Goal: Transaction & Acquisition: Purchase product/service

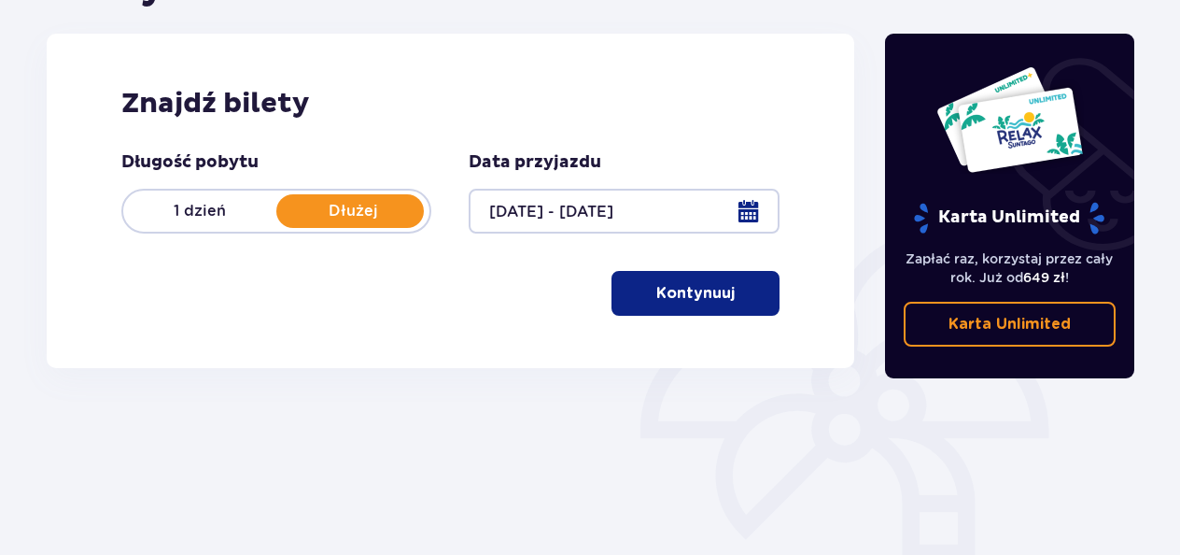
scroll to position [249, 0]
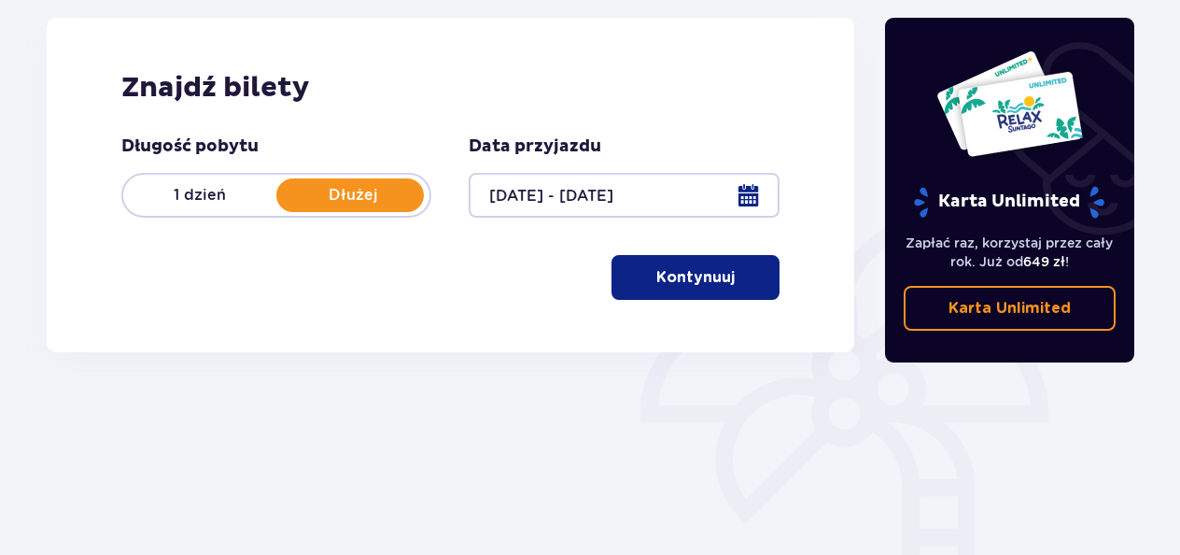
click at [712, 317] on div "Znajdź bilety Długość pobytu 1 dzień Dłużej Data przyjazdu 06.12.25 - 07.12.25 …" at bounding box center [451, 185] width 808 height 334
drag, startPoint x: 712, startPoint y: 317, endPoint x: 710, endPoint y: 282, distance: 35.5
click at [710, 282] on p "Kontynuuj" at bounding box center [695, 277] width 78 height 21
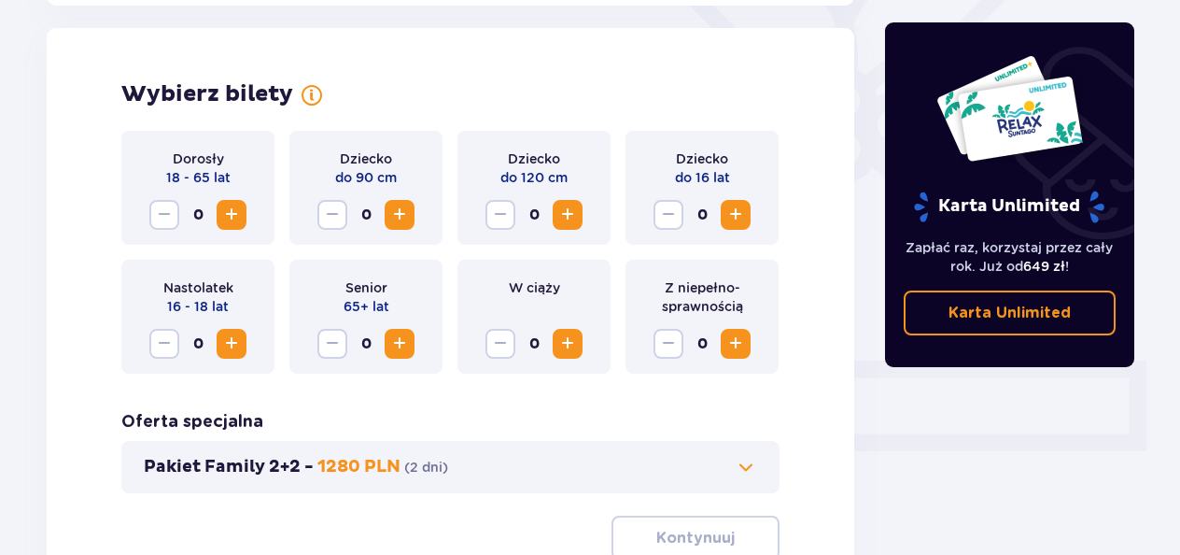
scroll to position [519, 0]
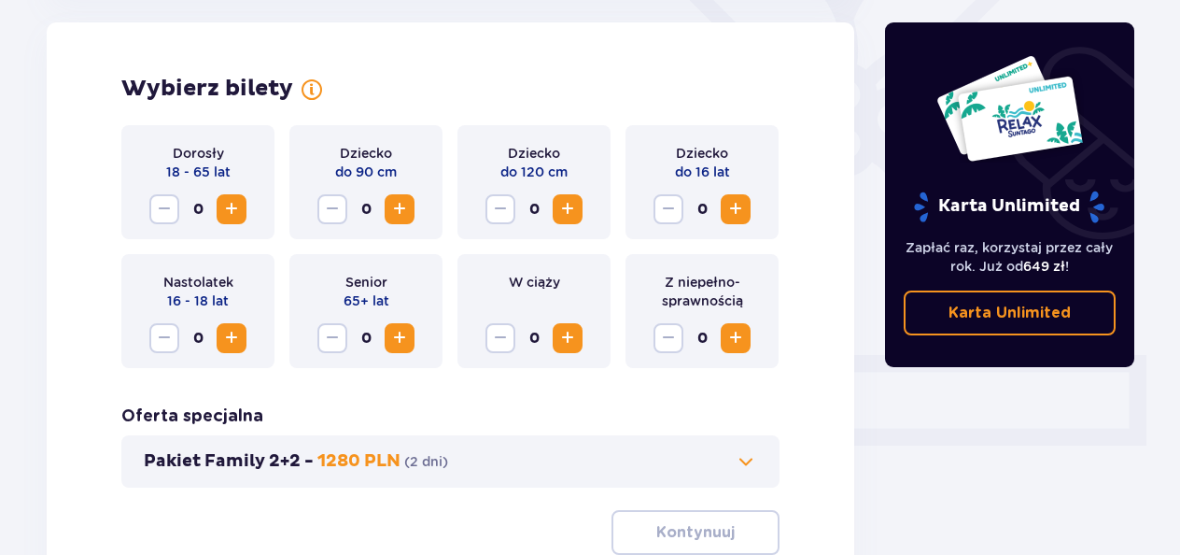
click at [232, 203] on span "Zwiększ" at bounding box center [231, 209] width 22 height 22
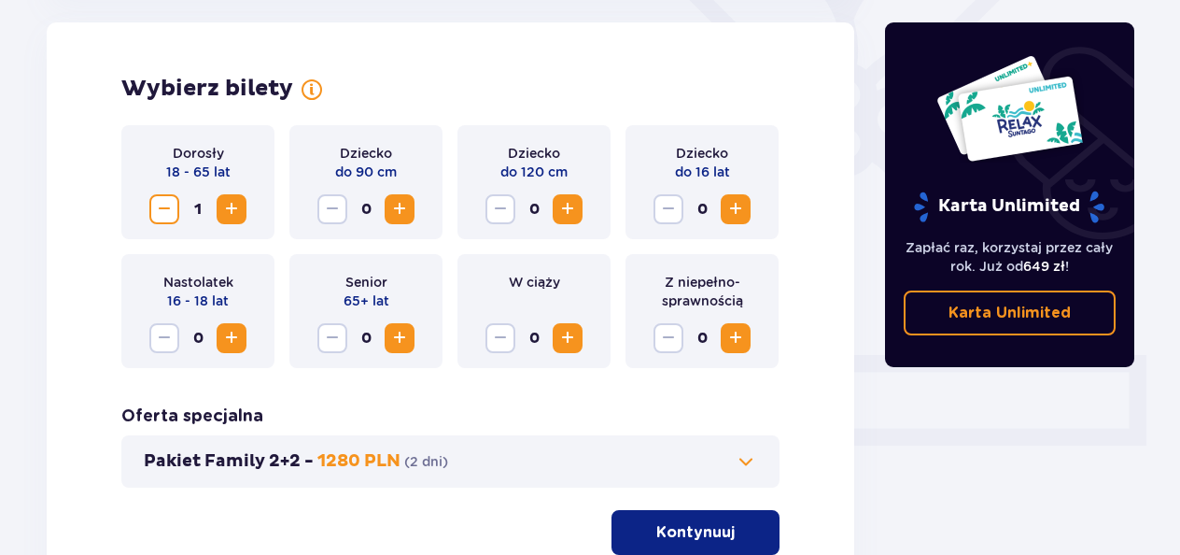
click at [232, 203] on span "Zwiększ" at bounding box center [231, 209] width 22 height 22
click at [578, 202] on span "Zwiększ" at bounding box center [568, 209] width 22 height 22
click at [698, 524] on p "Kontynuuj" at bounding box center [695, 532] width 78 height 21
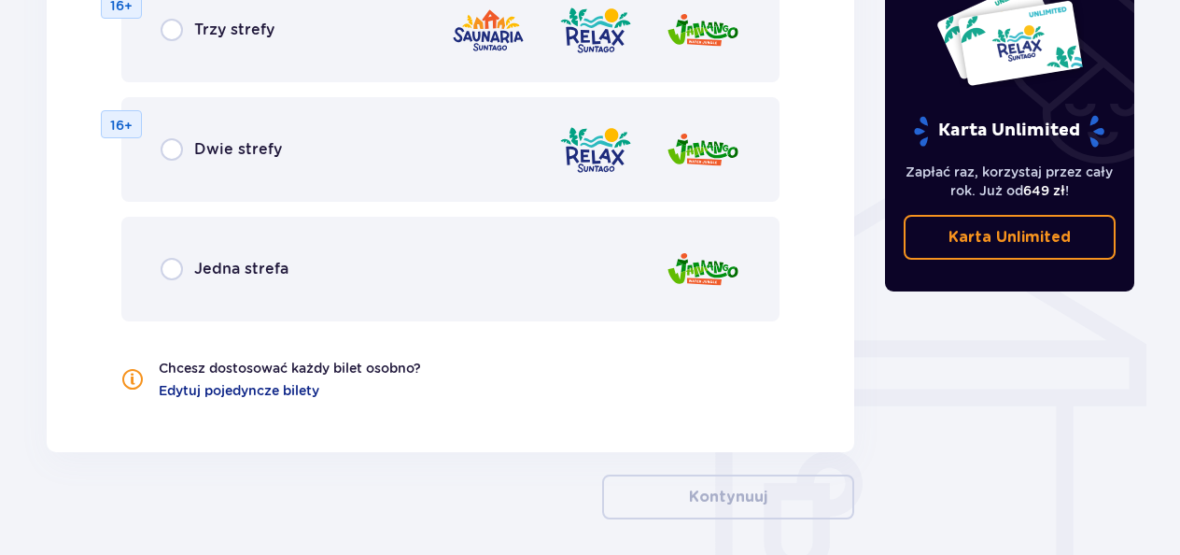
scroll to position [1333, 0]
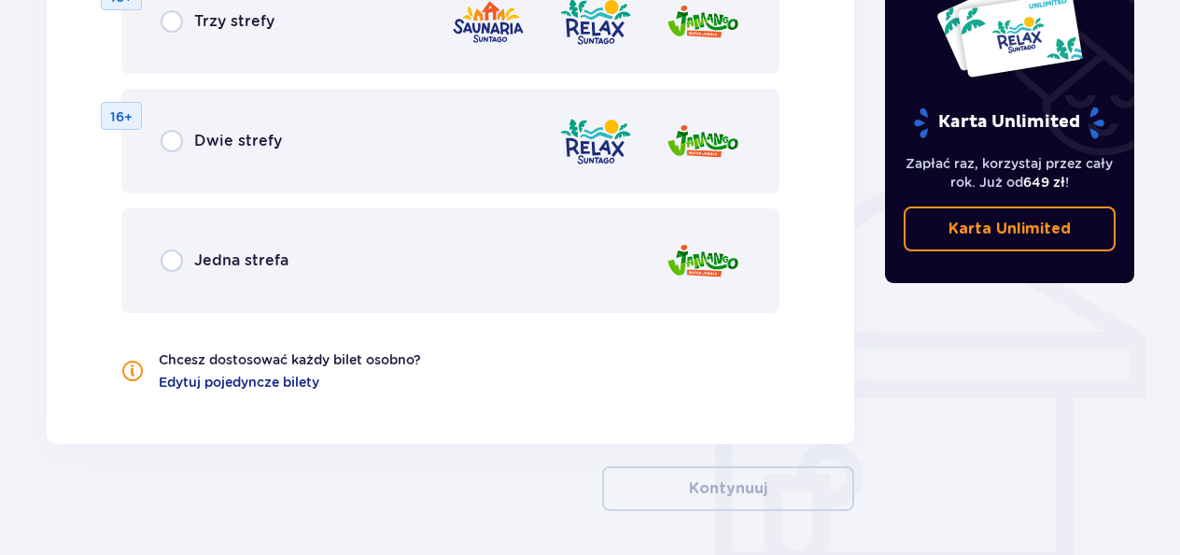
click at [400, 300] on div "Jedna strefa" at bounding box center [450, 260] width 658 height 105
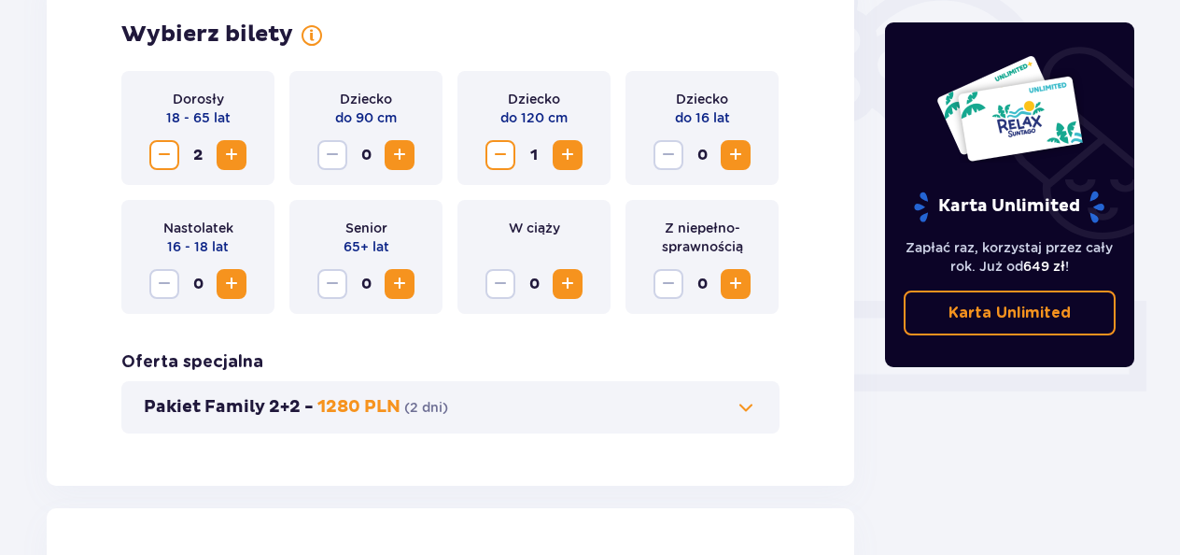
scroll to position [119, 0]
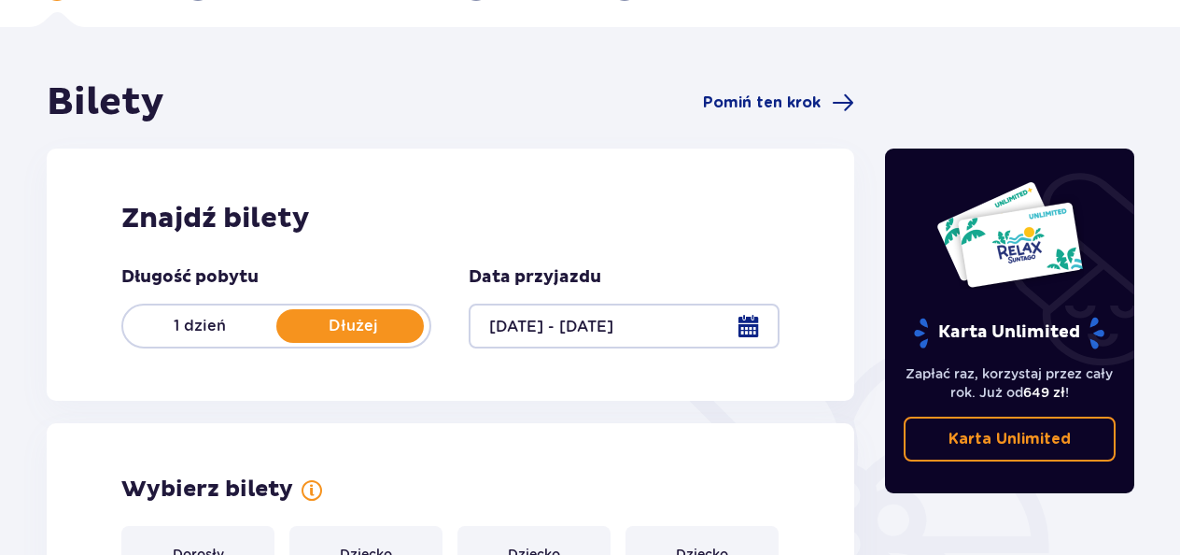
drag, startPoint x: 21, startPoint y: 7, endPoint x: 16, endPoint y: -19, distance: 25.8
click at [16, 0] on html "1 Bilety 2 Udogodnienia i atrakcje 3 Nocleg 4 Zamówienie i płatność Bilety Pomi…" at bounding box center [590, 158] width 1180 height 555
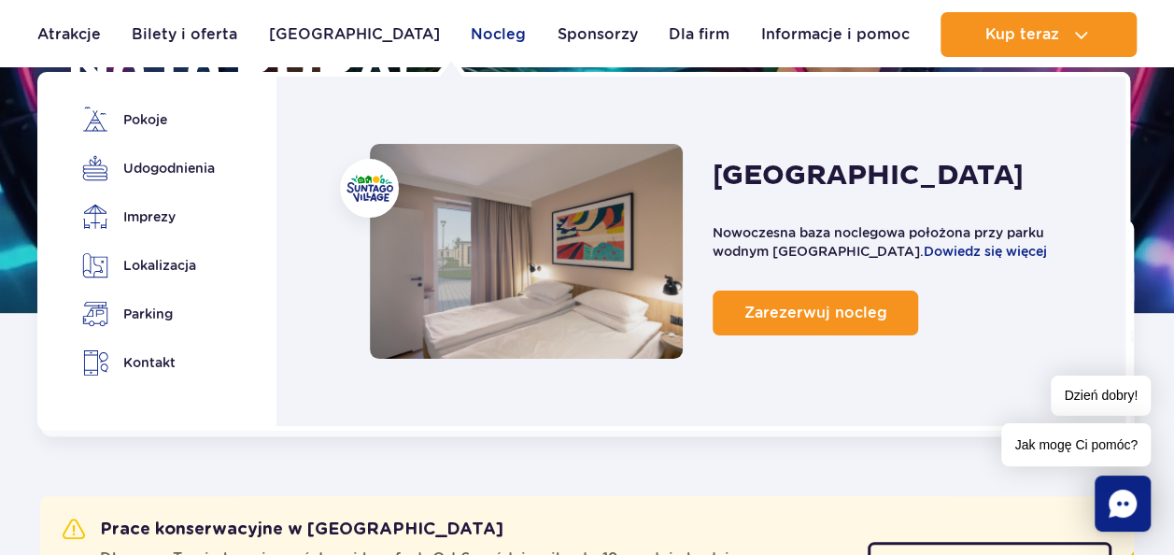
click at [471, 39] on link "Nocleg" at bounding box center [498, 34] width 55 height 45
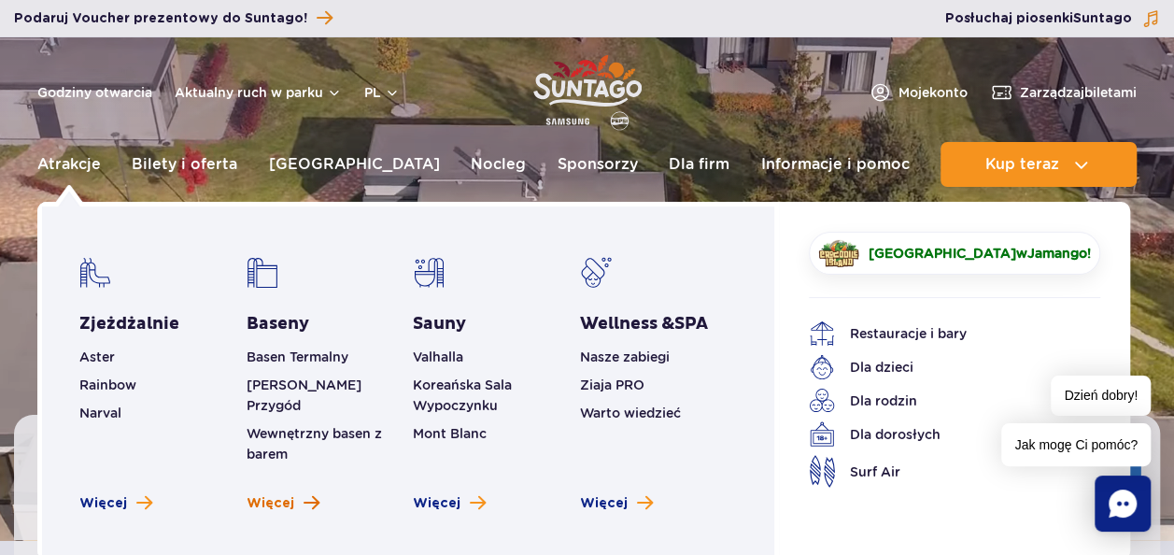
click at [270, 494] on span "Więcej" at bounding box center [271, 503] width 48 height 19
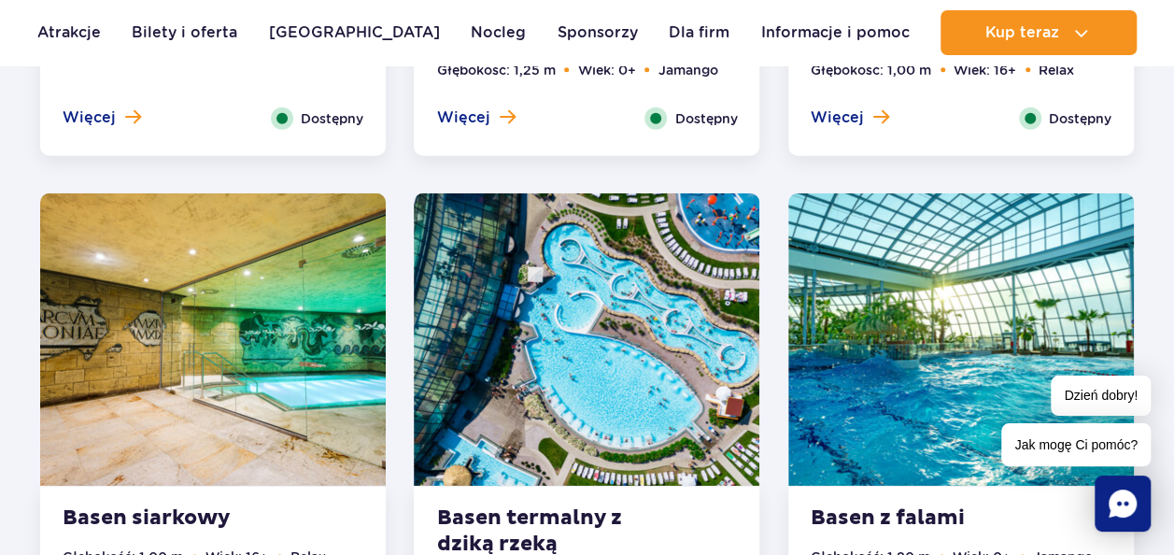
scroll to position [2738, 0]
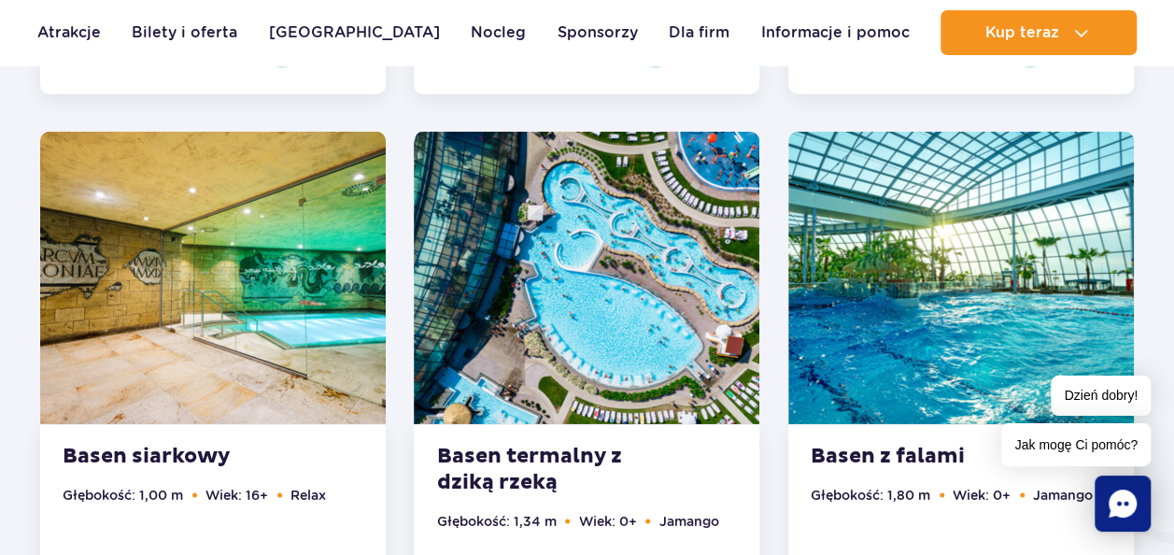
click at [1000, 290] on img at bounding box center [961, 278] width 346 height 292
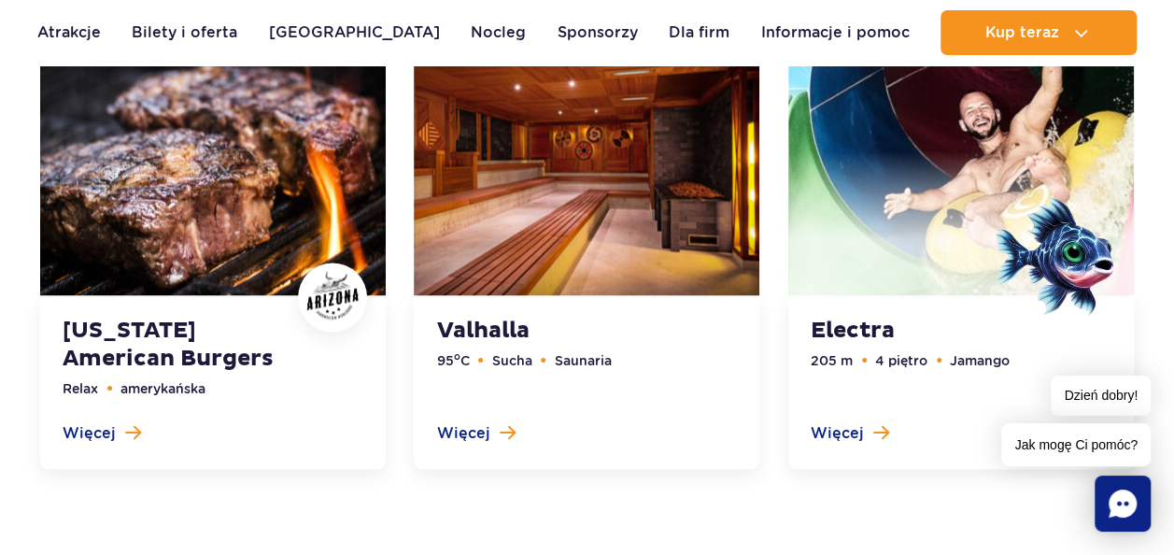
scroll to position [5155, 0]
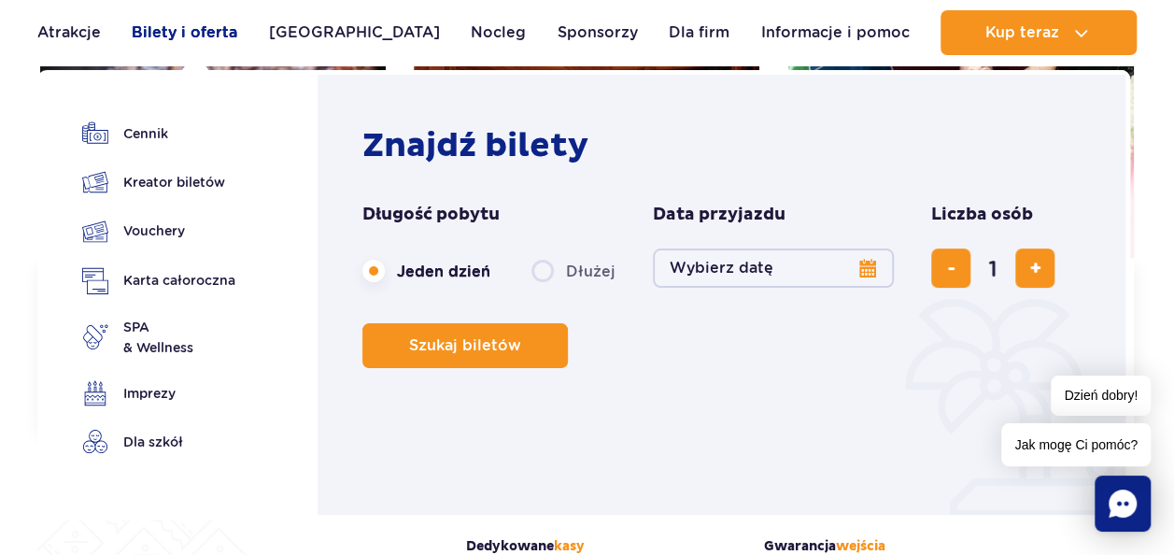
click at [226, 28] on link "Bilety i oferta" at bounding box center [185, 32] width 106 height 45
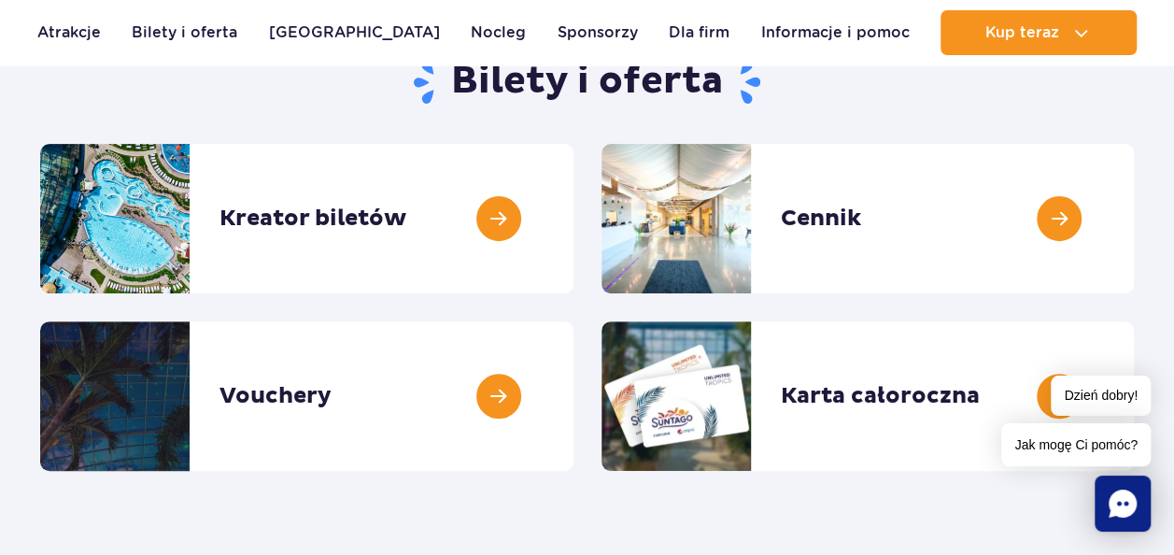
scroll to position [224, 0]
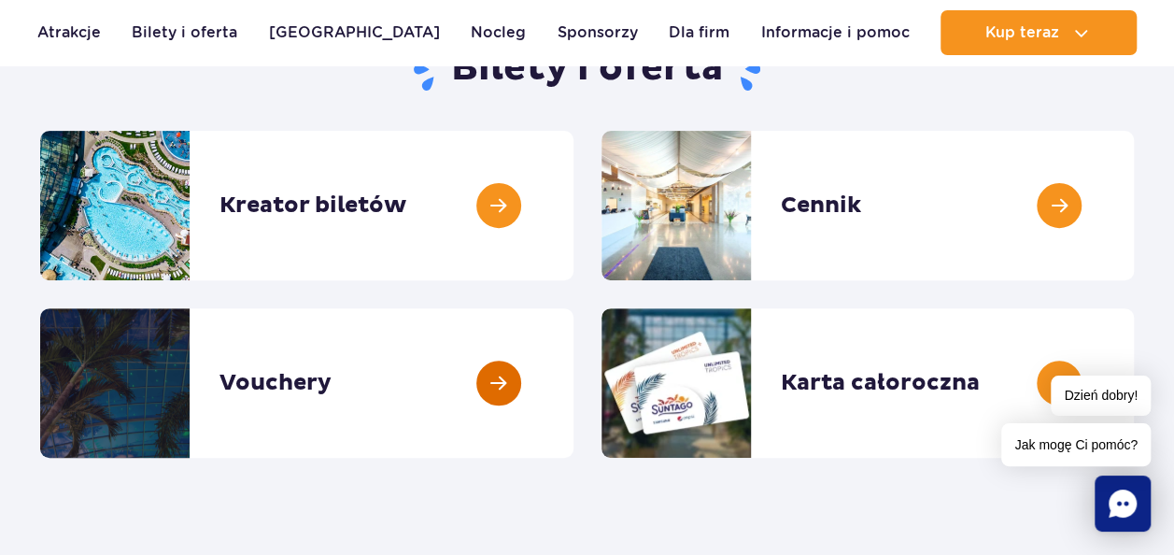
click at [573, 377] on link at bounding box center [573, 382] width 0 height 149
click at [573, 219] on link at bounding box center [573, 205] width 0 height 149
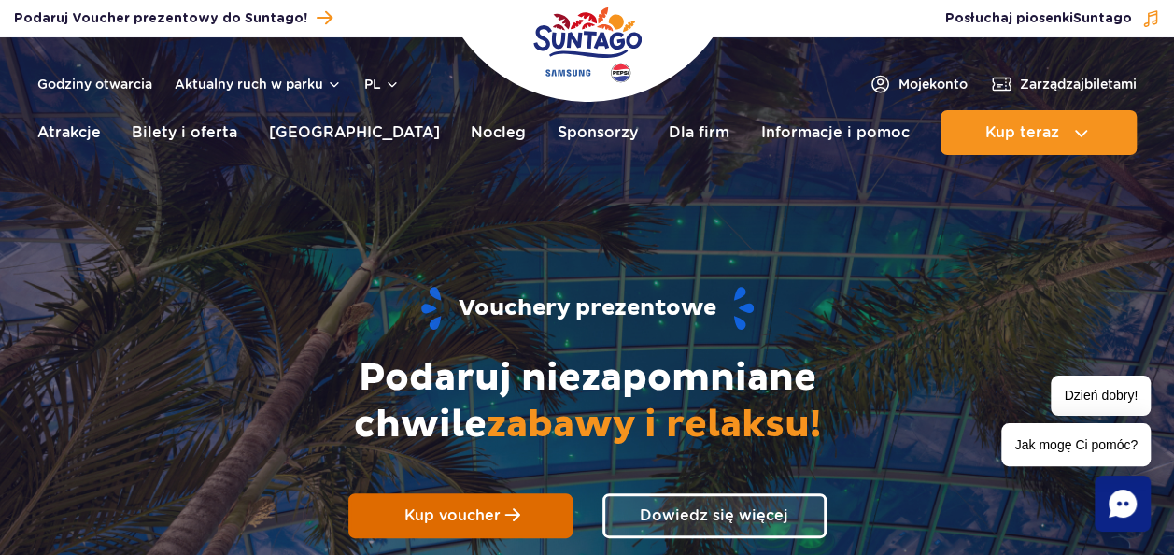
click at [488, 501] on link "Kup voucher" at bounding box center [460, 515] width 224 height 45
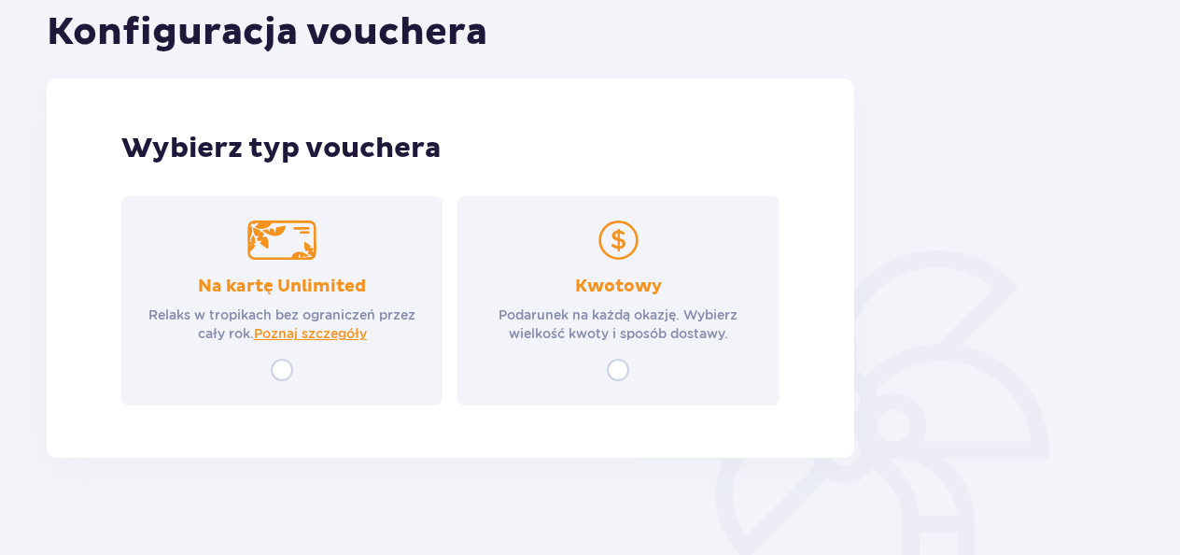
scroll to position [228, 0]
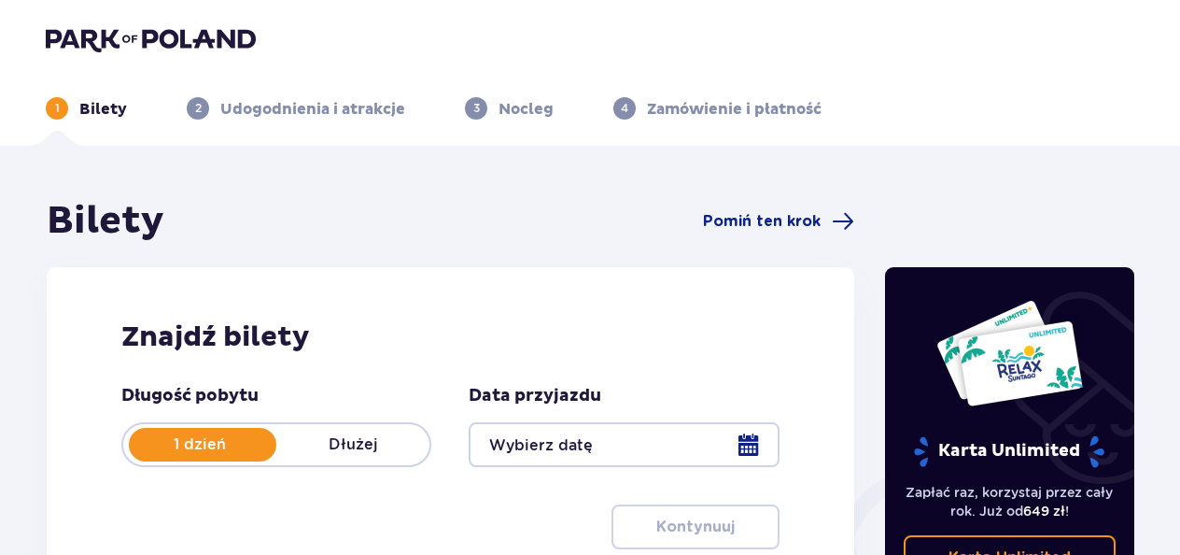
click at [753, 432] on div at bounding box center [624, 444] width 310 height 45
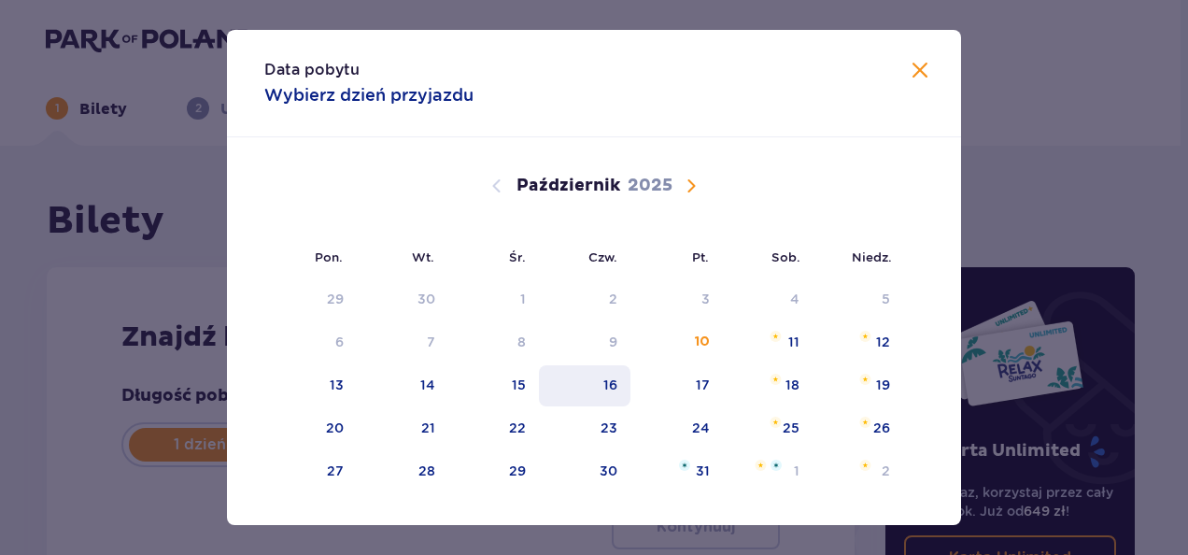
click at [628, 388] on div "16" at bounding box center [585, 385] width 92 height 41
type input "[DATE]"
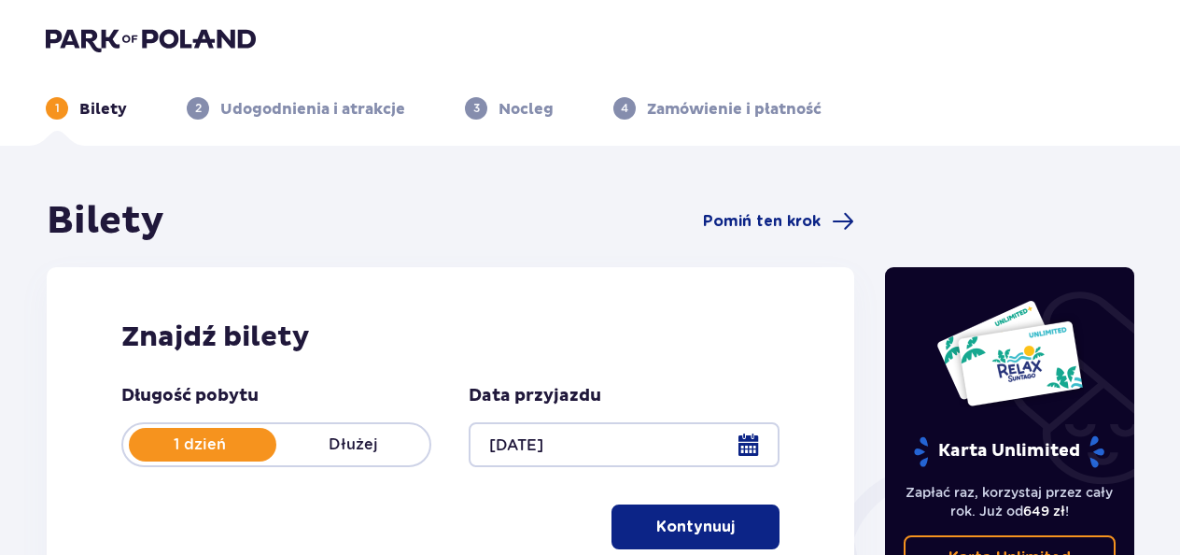
click at [741, 521] on span "button" at bounding box center [738, 526] width 22 height 22
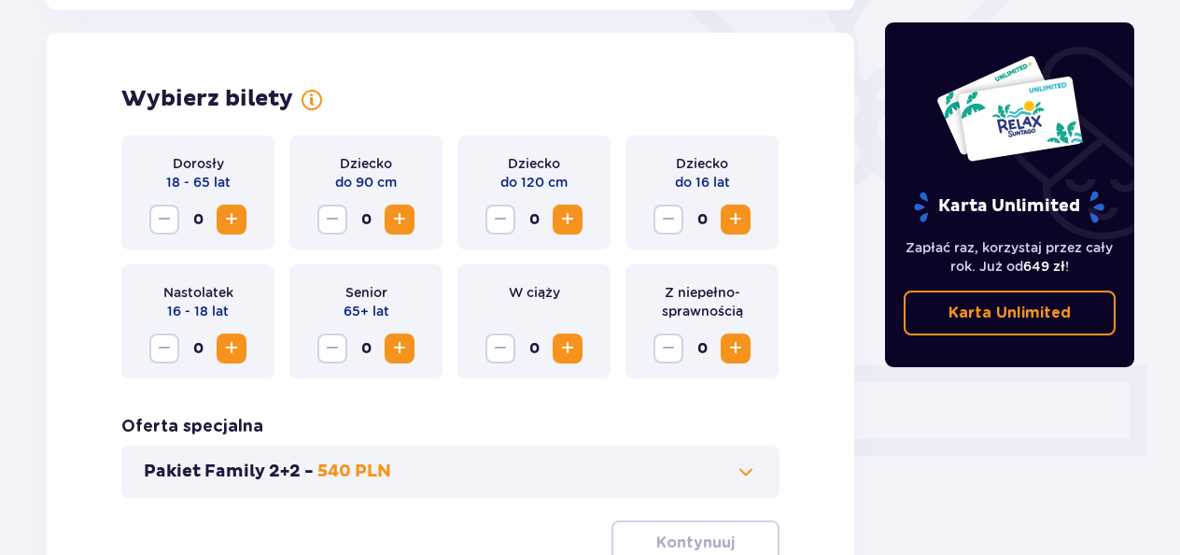
scroll to position [519, 0]
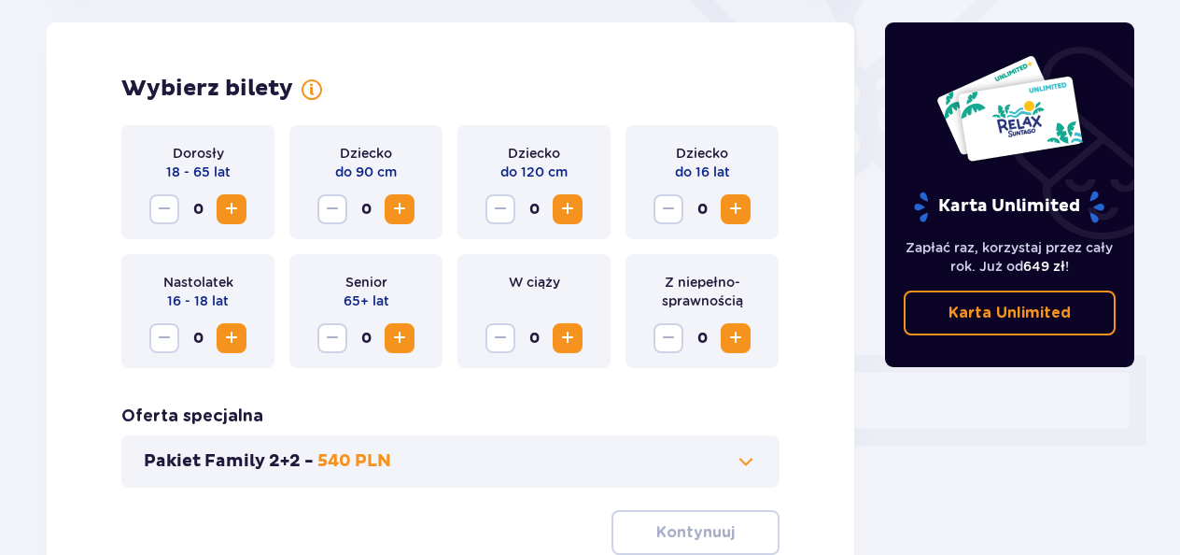
click at [233, 208] on span "Zwiększ" at bounding box center [231, 209] width 22 height 22
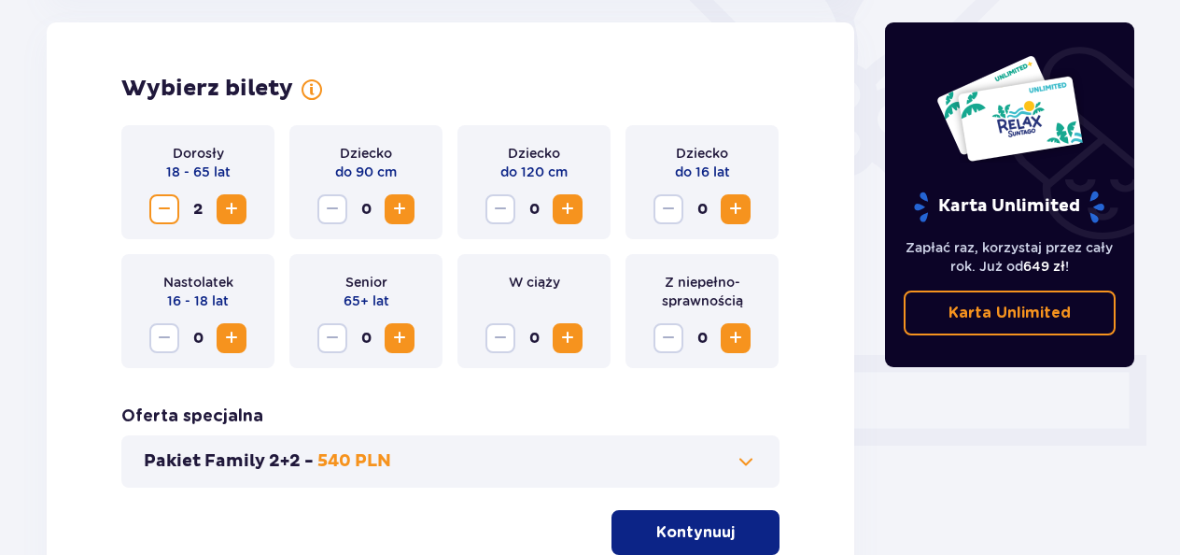
click at [567, 213] on span "Zwiększ" at bounding box center [568, 209] width 22 height 22
click at [707, 520] on button "Kontynuuj" at bounding box center [696, 532] width 168 height 45
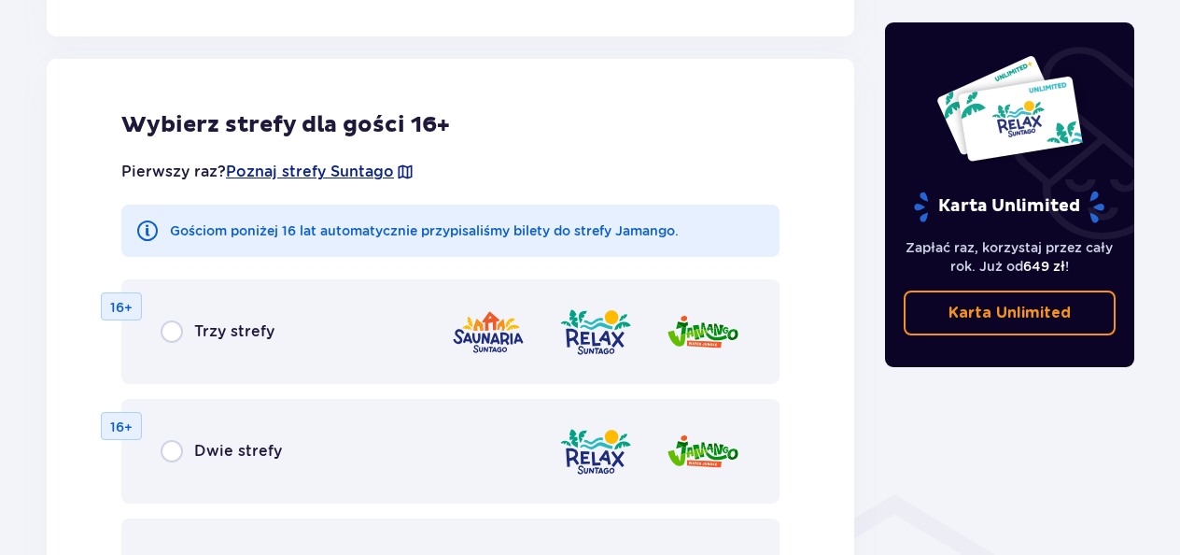
scroll to position [1037, 0]
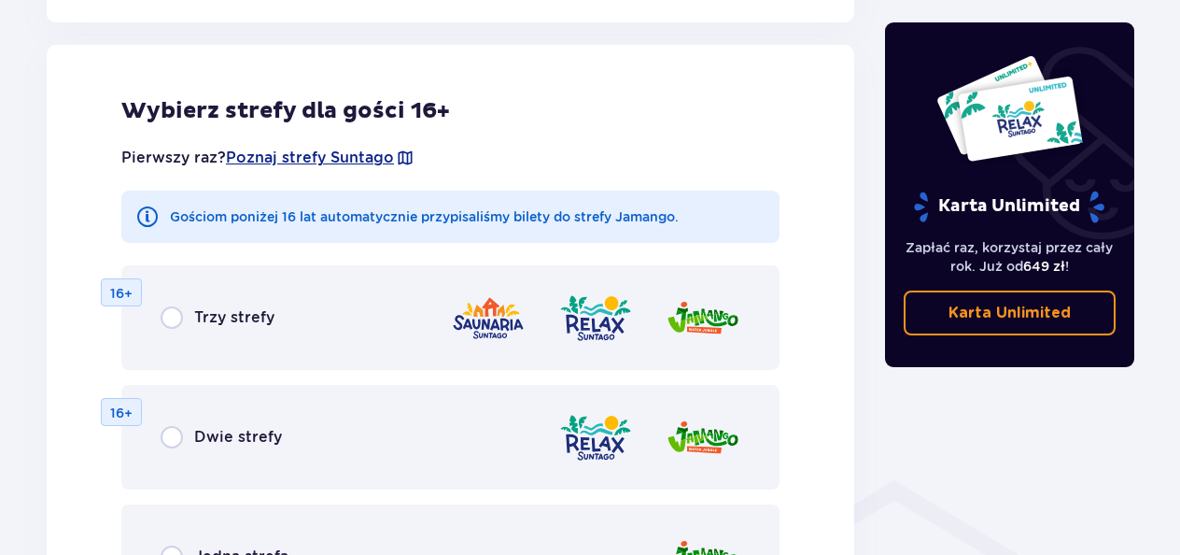
click at [555, 428] on div "Dwie strefy 16+" at bounding box center [450, 437] width 658 height 105
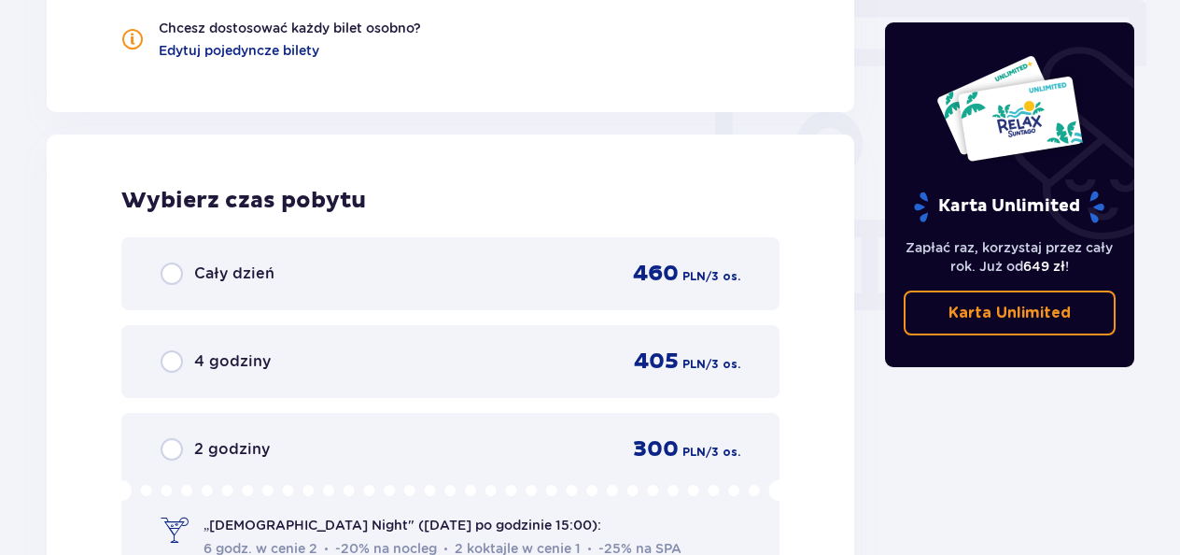
scroll to position [1754, 0]
